Goal: Check status: Check status

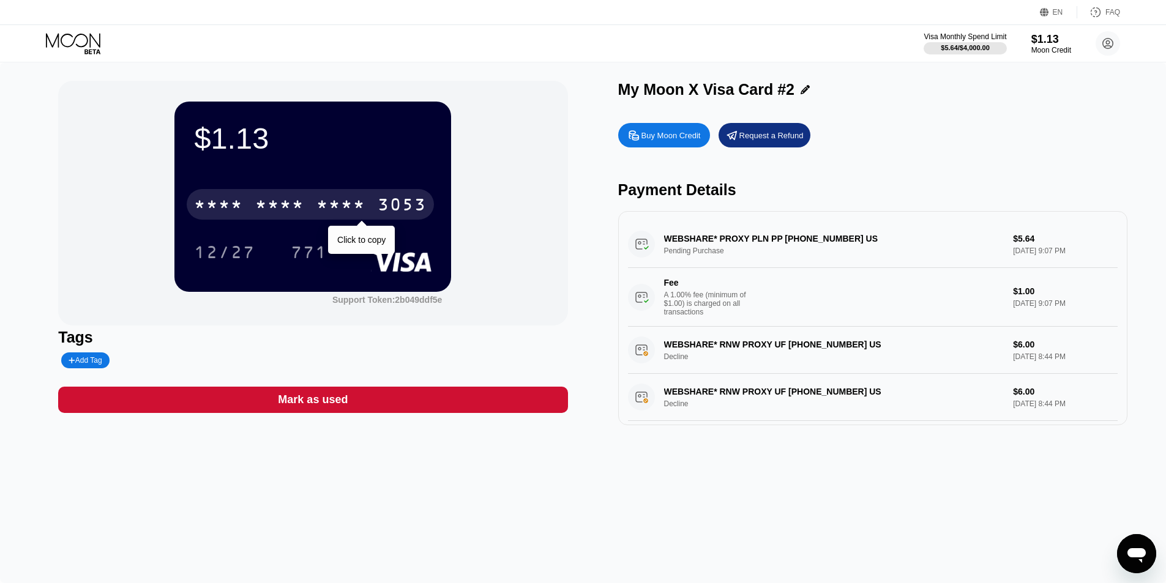
click at [372, 208] on div "* * * * * * * * * * * * 3053" at bounding box center [310, 204] width 247 height 31
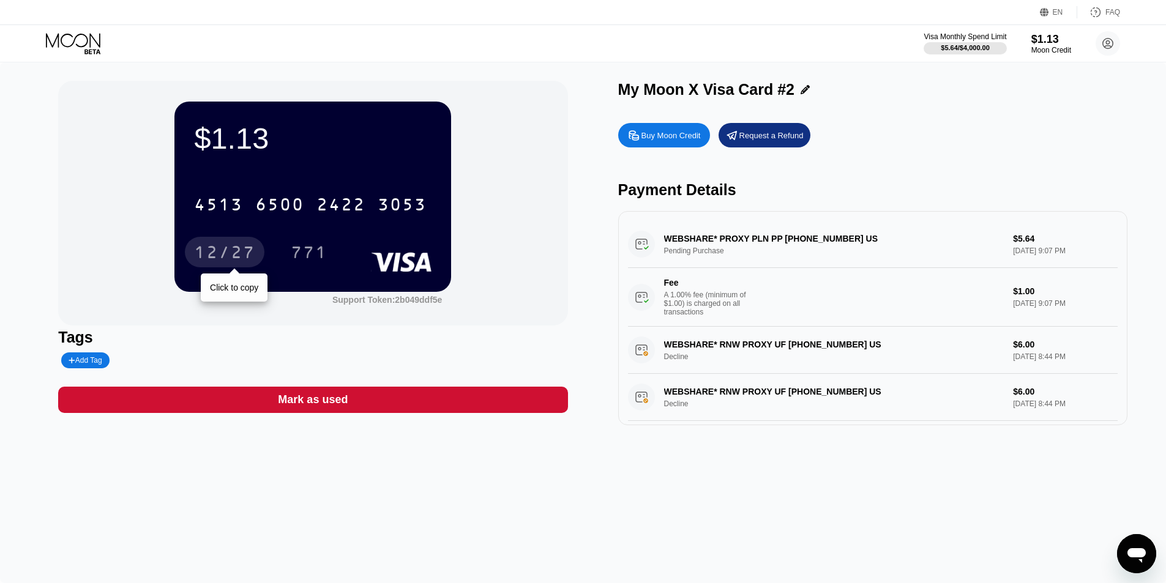
click at [234, 252] on div "12/27" at bounding box center [224, 254] width 61 height 20
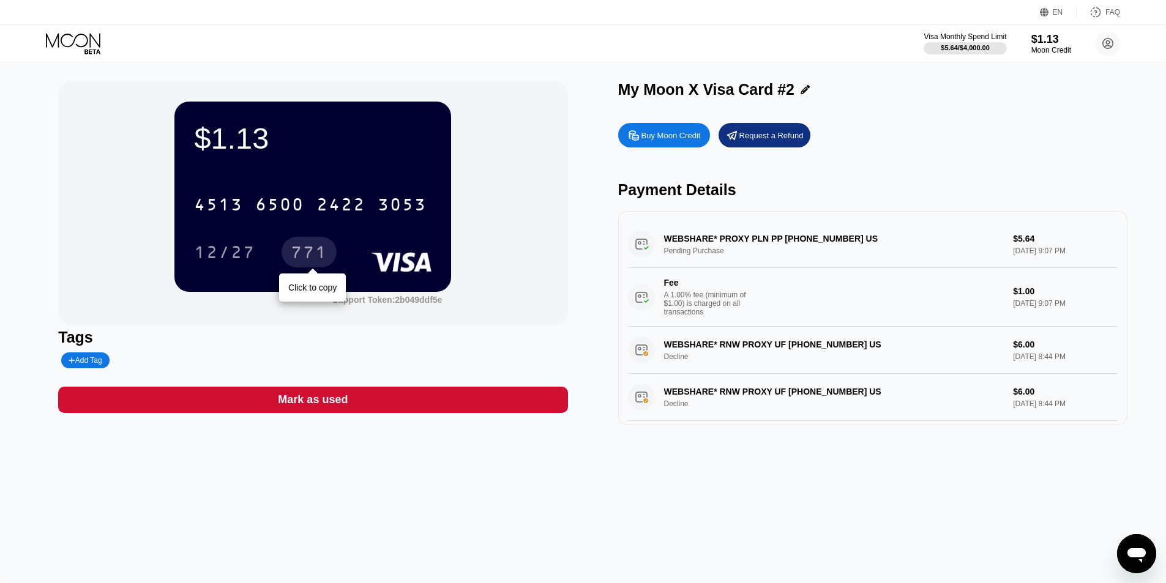
click at [308, 254] on div "771" at bounding box center [309, 254] width 37 height 20
click at [77, 37] on icon at bounding box center [73, 40] width 54 height 14
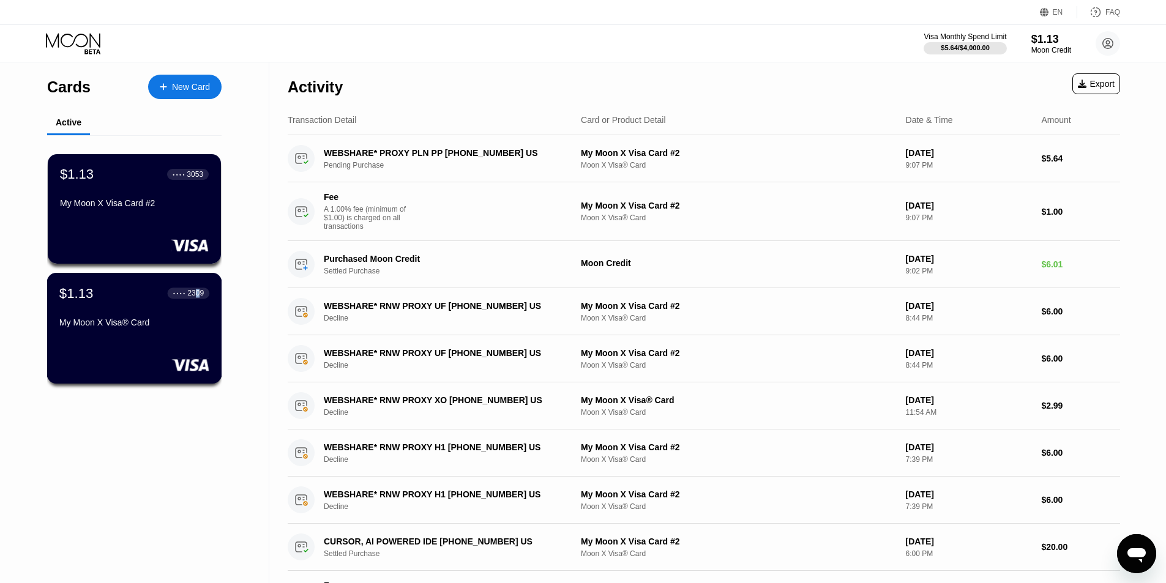
click at [197, 297] on div "2309" at bounding box center [195, 293] width 17 height 9
click at [105, 307] on div "$1.13 ● ● ● ● 2309 My Moon X Visa® Card" at bounding box center [134, 308] width 150 height 47
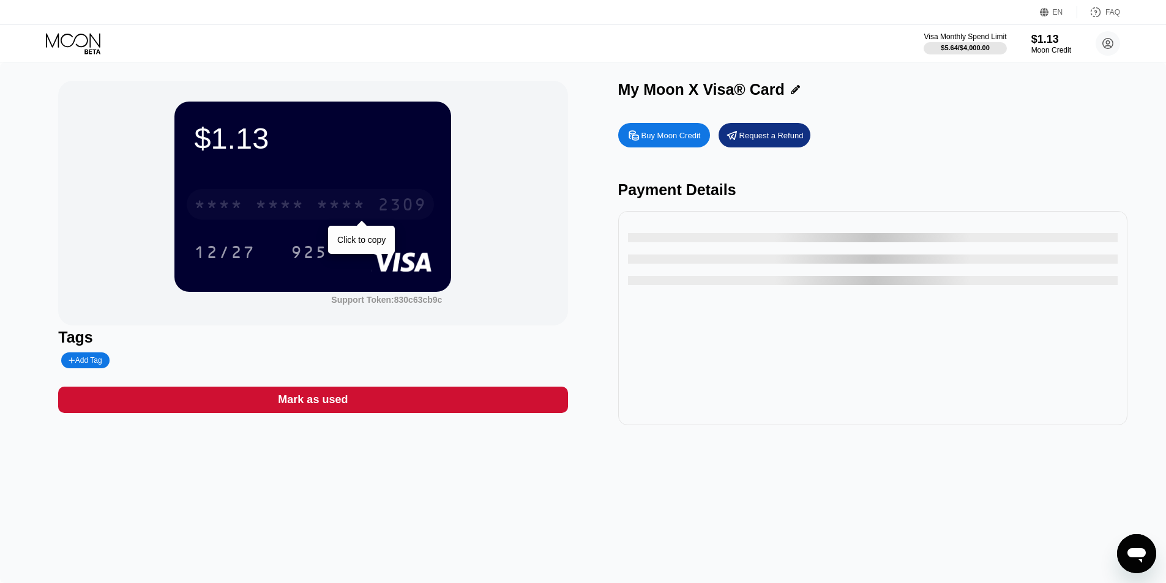
click at [319, 214] on div "* * * *" at bounding box center [340, 206] width 49 height 20
